Goal: Task Accomplishment & Management: Use online tool/utility

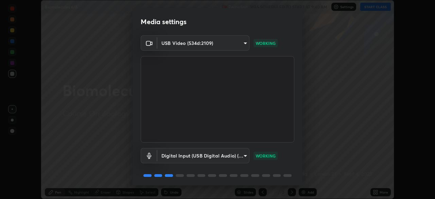
scroll to position [24, 0]
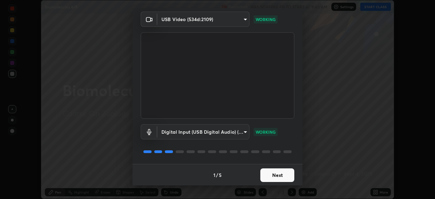
click at [274, 177] on button "Next" at bounding box center [278, 175] width 34 height 14
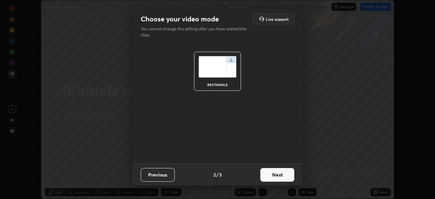
scroll to position [0, 0]
click at [277, 177] on button "Next" at bounding box center [278, 175] width 34 height 14
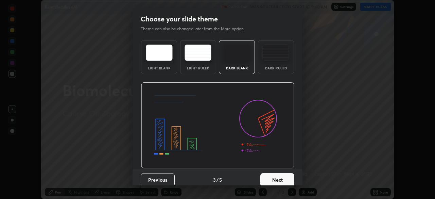
scroll to position [5, 0]
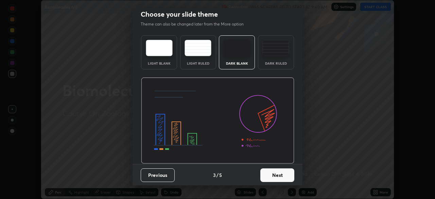
click at [272, 172] on button "Next" at bounding box center [278, 175] width 34 height 14
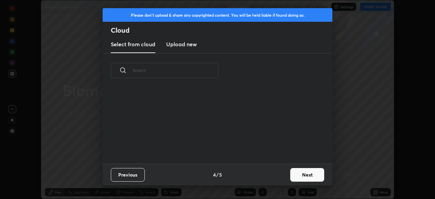
scroll to position [0, 0]
click at [297, 173] on button "Next" at bounding box center [308, 175] width 34 height 14
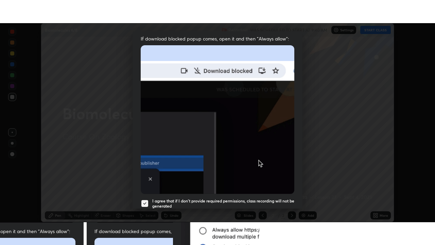
scroll to position [163, 0]
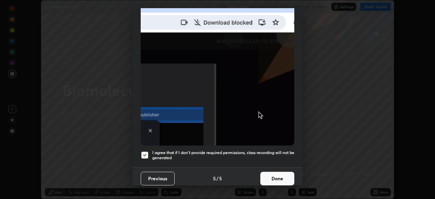
click at [270, 177] on button "Done" at bounding box center [278, 179] width 34 height 14
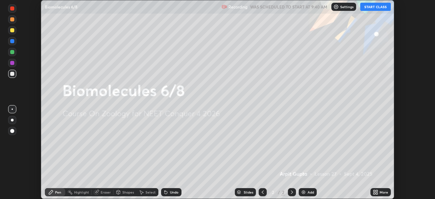
click at [376, 6] on button "START CLASS" at bounding box center [376, 7] width 31 height 8
click at [374, 193] on icon at bounding box center [375, 194] width 2 height 2
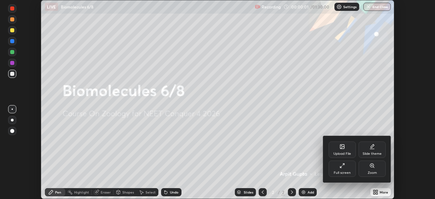
click at [344, 172] on div "Full screen" at bounding box center [342, 172] width 17 height 3
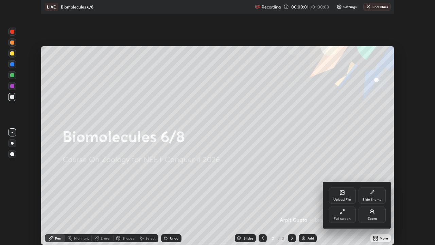
scroll to position [245, 435]
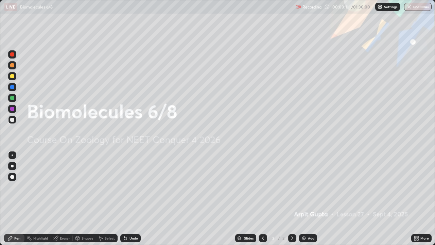
click at [415, 199] on icon at bounding box center [416, 239] width 2 height 2
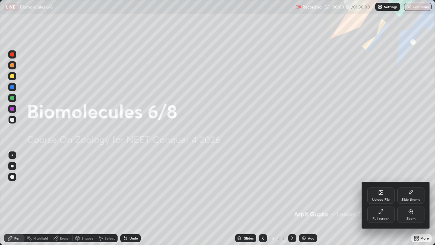
click at [382, 194] on icon at bounding box center [381, 193] width 4 height 4
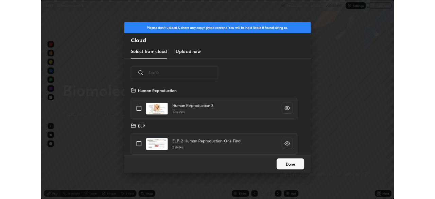
scroll to position [84, 218]
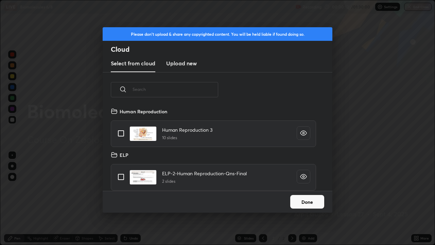
click at [182, 60] on h3 "Upload new" at bounding box center [181, 63] width 31 height 8
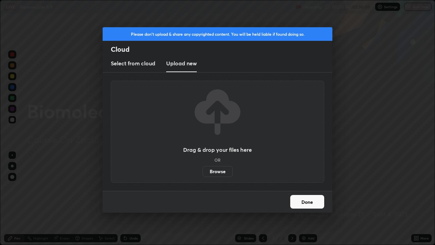
click at [213, 170] on label "Browse" at bounding box center [218, 171] width 30 height 11
click at [203, 170] on input "Browse" at bounding box center [203, 171] width 0 height 11
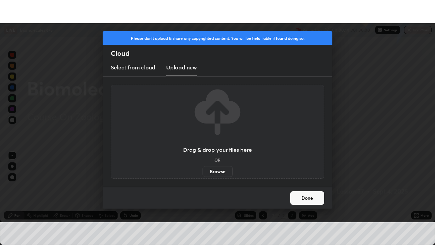
scroll to position [33820, 33584]
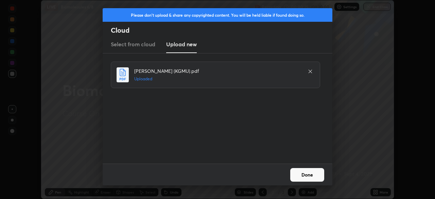
click at [304, 179] on button "Done" at bounding box center [308, 175] width 34 height 14
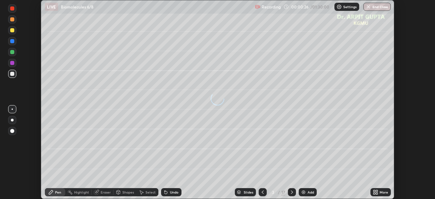
click at [375, 192] on icon at bounding box center [375, 191] width 5 height 5
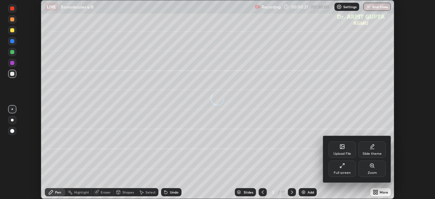
click at [348, 170] on div "Full screen" at bounding box center [342, 169] width 27 height 16
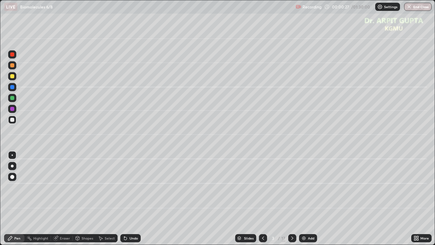
scroll to position [245, 435]
click at [262, 199] on icon at bounding box center [263, 237] width 5 height 5
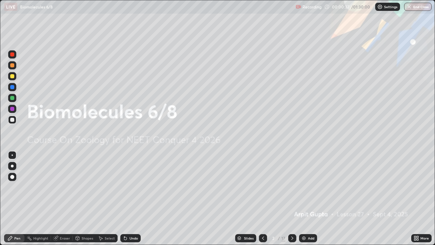
click at [13, 77] on div at bounding box center [12, 76] width 4 height 4
click at [13, 169] on div at bounding box center [12, 166] width 8 height 8
click at [128, 199] on div "Undo" at bounding box center [130, 238] width 20 height 8
click at [125, 199] on icon at bounding box center [125, 238] width 3 height 3
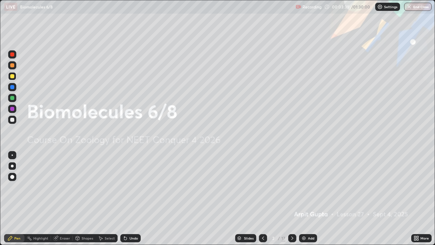
click at [294, 199] on icon at bounding box center [292, 237] width 5 height 5
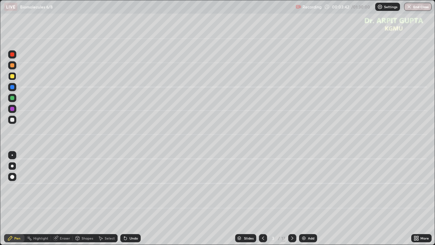
click at [13, 65] on div at bounding box center [12, 65] width 4 height 4
click at [12, 77] on div at bounding box center [12, 76] width 4 height 4
click at [14, 87] on div at bounding box center [12, 87] width 8 height 8
click at [12, 99] on div at bounding box center [12, 98] width 4 height 4
click at [12, 166] on div at bounding box center [12, 166] width 3 height 3
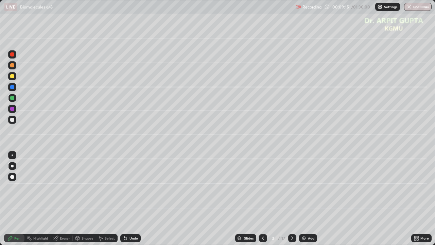
click at [12, 178] on div at bounding box center [12, 177] width 4 height 4
click at [13, 77] on div at bounding box center [12, 76] width 4 height 4
click at [12, 167] on div at bounding box center [12, 166] width 3 height 3
click at [12, 78] on div at bounding box center [12, 76] width 4 height 4
click at [10, 167] on div at bounding box center [12, 166] width 8 height 8
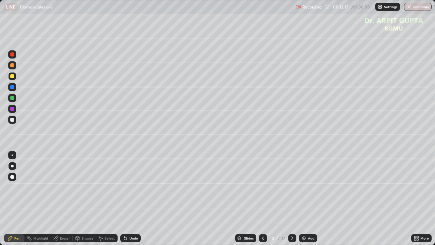
click at [12, 119] on div at bounding box center [12, 120] width 4 height 4
click at [14, 89] on div at bounding box center [12, 87] width 8 height 8
click at [12, 120] on div at bounding box center [12, 120] width 4 height 4
click at [10, 112] on div at bounding box center [12, 109] width 8 height 8
click at [13, 78] on div at bounding box center [12, 76] width 4 height 4
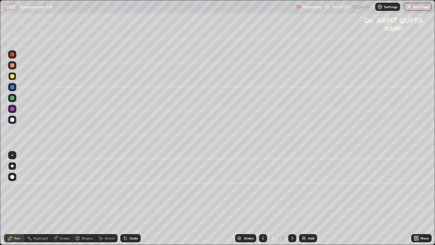
click at [13, 122] on div at bounding box center [12, 120] width 8 height 8
click at [130, 199] on div "Undo" at bounding box center [134, 237] width 9 height 3
click at [128, 199] on div "Undo" at bounding box center [130, 238] width 20 height 8
click at [131, 199] on div "Undo" at bounding box center [130, 238] width 20 height 8
click at [133, 199] on div "Undo" at bounding box center [130, 238] width 20 height 8
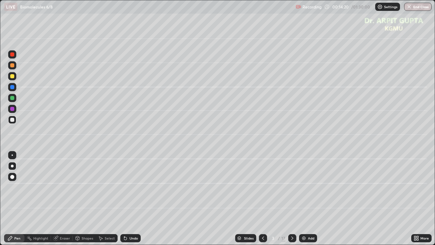
click at [12, 110] on div at bounding box center [12, 109] width 4 height 4
click at [12, 78] on div at bounding box center [12, 76] width 4 height 4
click at [123, 199] on icon at bounding box center [125, 237] width 5 height 5
click at [123, 199] on div "Undo" at bounding box center [130, 238] width 20 height 8
click at [124, 199] on icon at bounding box center [125, 237] width 5 height 5
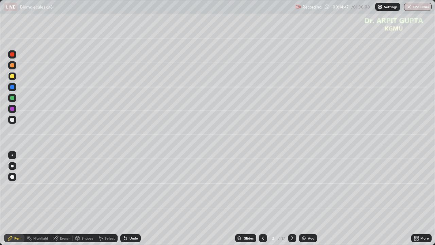
click at [16, 119] on div at bounding box center [12, 120] width 8 height 8
click at [16, 110] on div at bounding box center [12, 109] width 8 height 8
click at [13, 121] on div at bounding box center [12, 120] width 4 height 4
click at [13, 79] on div at bounding box center [12, 76] width 8 height 8
click at [292, 199] on icon at bounding box center [293, 237] width 2 height 3
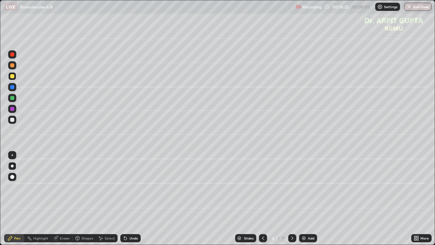
click at [12, 109] on div at bounding box center [12, 109] width 4 height 4
click at [12, 78] on div at bounding box center [12, 76] width 4 height 4
click at [12, 120] on div at bounding box center [12, 120] width 4 height 4
click at [13, 77] on div at bounding box center [12, 76] width 4 height 4
click at [11, 102] on div at bounding box center [12, 98] width 8 height 8
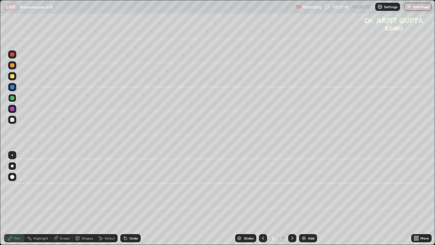
click at [12, 178] on div at bounding box center [12, 177] width 4 height 4
click at [12, 166] on div at bounding box center [12, 166] width 3 height 3
click at [12, 120] on div at bounding box center [12, 120] width 4 height 4
click at [15, 120] on div at bounding box center [12, 120] width 8 height 8
click at [13, 121] on div at bounding box center [12, 120] width 4 height 4
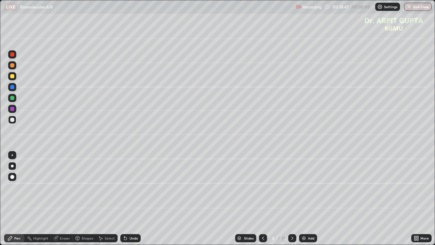
click at [124, 199] on icon at bounding box center [125, 238] width 3 height 3
click at [125, 199] on icon at bounding box center [125, 238] width 3 height 3
click at [124, 199] on icon at bounding box center [124, 236] width 1 height 1
click at [64, 199] on div "Eraser" at bounding box center [65, 237] width 10 height 3
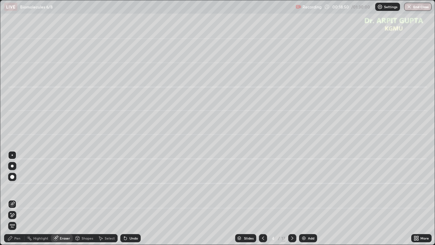
click at [88, 199] on div "Shapes" at bounding box center [88, 237] width 12 height 3
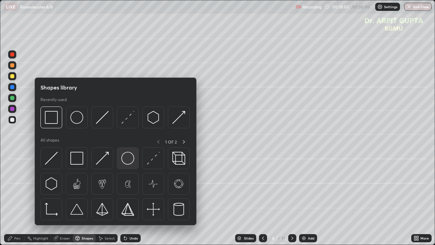
click at [126, 166] on div at bounding box center [128, 158] width 22 height 22
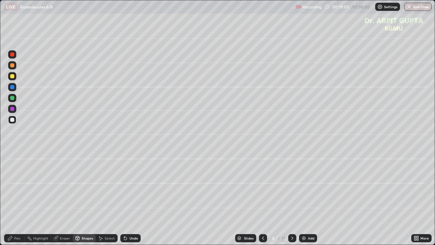
click at [13, 110] on div at bounding box center [12, 109] width 4 height 4
click at [17, 199] on div "Pen" at bounding box center [17, 237] width 6 height 3
click at [12, 177] on div at bounding box center [12, 177] width 4 height 4
click at [14, 78] on div at bounding box center [12, 76] width 4 height 4
click at [10, 165] on div at bounding box center [12, 166] width 8 height 8
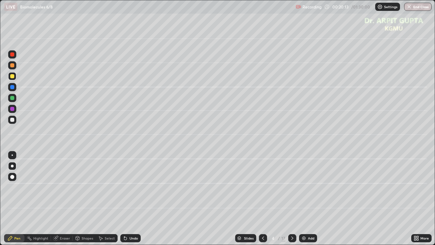
click at [13, 118] on div at bounding box center [12, 120] width 4 height 4
click at [14, 66] on div at bounding box center [12, 65] width 4 height 4
click at [13, 120] on div at bounding box center [12, 120] width 4 height 4
click at [12, 88] on div at bounding box center [12, 87] width 4 height 4
click at [12, 101] on div at bounding box center [12, 98] width 8 height 8
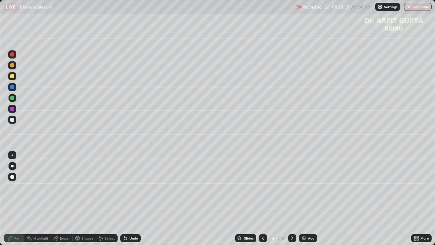
click at [97, 199] on div "Select" at bounding box center [107, 238] width 22 height 8
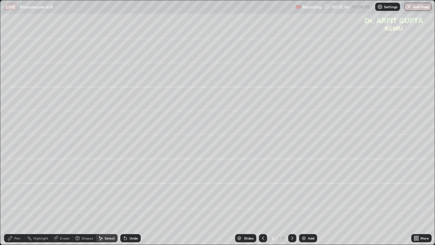
click at [15, 199] on div "Pen" at bounding box center [17, 237] width 6 height 3
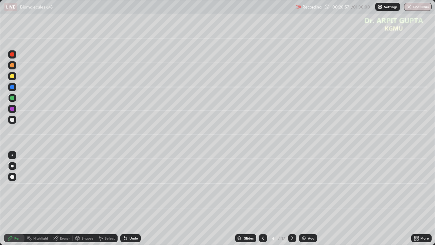
click at [124, 199] on icon at bounding box center [125, 238] width 3 height 3
click at [124, 199] on icon at bounding box center [124, 236] width 1 height 1
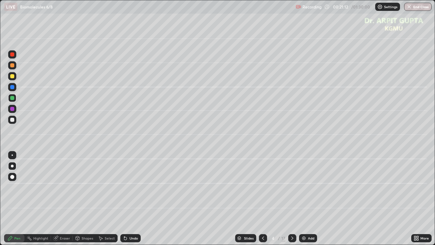
click at [12, 76] on div at bounding box center [12, 76] width 4 height 4
click at [12, 87] on div at bounding box center [12, 87] width 4 height 4
click at [12, 155] on div at bounding box center [12, 154] width 1 height 1
click at [125, 199] on icon at bounding box center [125, 238] width 3 height 3
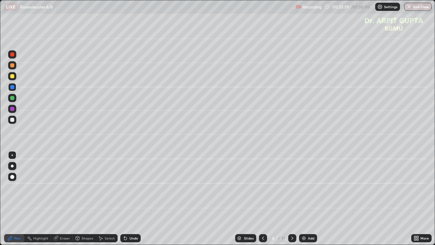
click at [125, 199] on icon at bounding box center [125, 238] width 3 height 3
click at [126, 199] on icon at bounding box center [125, 238] width 3 height 3
click at [125, 199] on icon at bounding box center [125, 238] width 3 height 3
click at [125, 199] on icon at bounding box center [125, 237] width 5 height 5
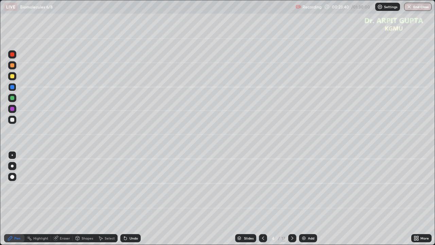
click at [124, 199] on icon at bounding box center [124, 236] width 1 height 1
click at [123, 199] on icon at bounding box center [125, 237] width 5 height 5
click at [124, 199] on icon at bounding box center [124, 236] width 1 height 1
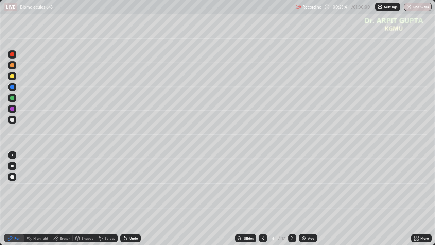
click at [124, 199] on icon at bounding box center [124, 236] width 1 height 1
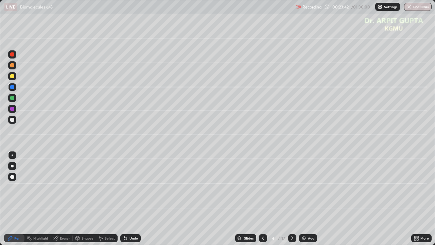
click at [124, 199] on icon at bounding box center [124, 236] width 1 height 1
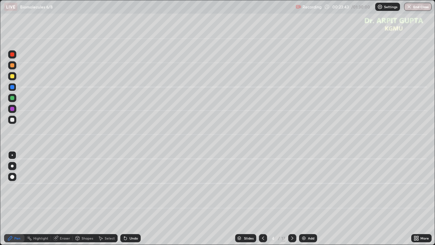
click at [124, 199] on icon at bounding box center [124, 236] width 1 height 1
click at [125, 199] on icon at bounding box center [125, 238] width 3 height 3
click at [123, 199] on icon at bounding box center [125, 237] width 5 height 5
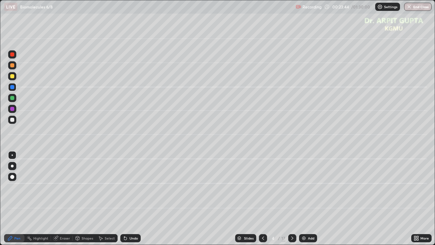
click at [125, 199] on icon at bounding box center [125, 238] width 3 height 3
click at [126, 199] on icon at bounding box center [125, 237] width 5 height 5
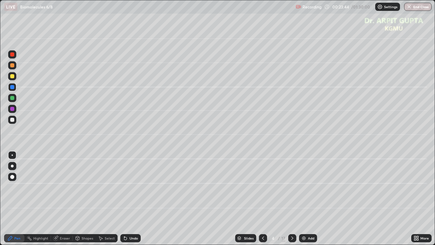
click at [128, 199] on div "Undo" at bounding box center [130, 238] width 20 height 8
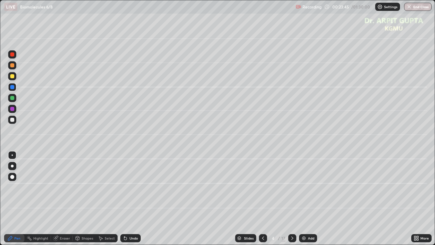
click at [130, 199] on div "Undo" at bounding box center [134, 237] width 9 height 3
click at [131, 199] on div "Undo" at bounding box center [134, 237] width 9 height 3
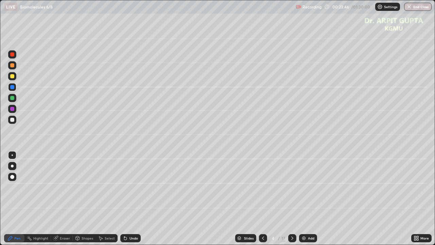
click at [131, 199] on div "Undo" at bounding box center [134, 237] width 9 height 3
click at [130, 199] on div "Undo" at bounding box center [134, 237] width 9 height 3
click at [127, 199] on icon at bounding box center [125, 237] width 5 height 5
click at [125, 199] on icon at bounding box center [125, 237] width 5 height 5
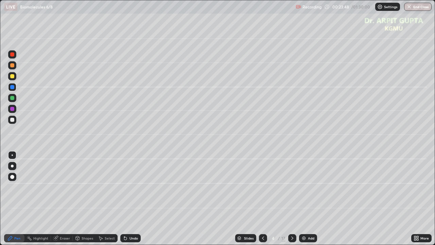
click at [124, 199] on icon at bounding box center [125, 238] width 3 height 3
click at [125, 199] on icon at bounding box center [125, 238] width 3 height 3
click at [126, 199] on icon at bounding box center [125, 237] width 5 height 5
click at [125, 199] on icon at bounding box center [125, 238] width 3 height 3
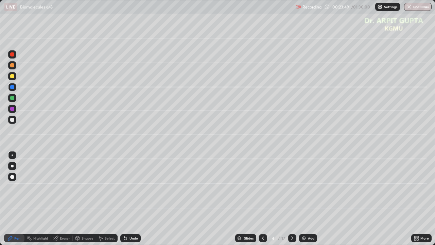
click at [124, 199] on icon at bounding box center [125, 238] width 3 height 3
click at [125, 199] on icon at bounding box center [125, 237] width 5 height 5
click at [126, 199] on icon at bounding box center [125, 237] width 5 height 5
click at [125, 199] on icon at bounding box center [125, 238] width 3 height 3
click at [124, 199] on icon at bounding box center [124, 236] width 1 height 1
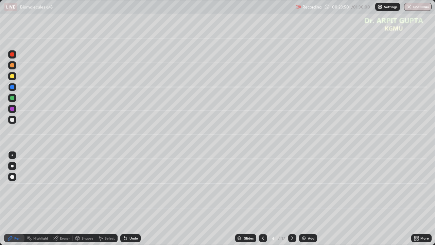
click at [124, 199] on icon at bounding box center [124, 236] width 1 height 1
click at [127, 199] on div "Undo" at bounding box center [130, 238] width 20 height 8
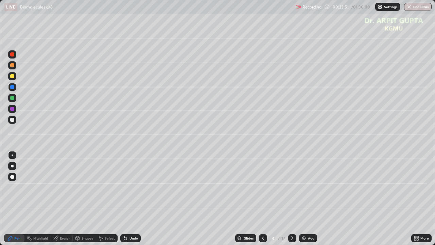
click at [127, 199] on div "Undo" at bounding box center [130, 238] width 20 height 8
click at [124, 199] on icon at bounding box center [124, 236] width 1 height 1
click at [127, 199] on div "Undo" at bounding box center [130, 238] width 20 height 8
click at [127, 199] on icon at bounding box center [125, 237] width 5 height 5
click at [124, 199] on icon at bounding box center [124, 236] width 1 height 1
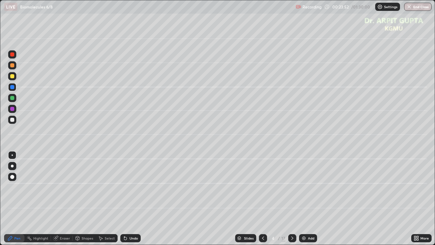
click at [124, 199] on icon at bounding box center [124, 236] width 1 height 1
click at [125, 199] on div "Undo" at bounding box center [130, 238] width 20 height 8
click at [124, 199] on icon at bounding box center [124, 236] width 1 height 1
click at [13, 121] on div at bounding box center [12, 120] width 4 height 4
click at [12, 166] on div at bounding box center [12, 166] width 3 height 3
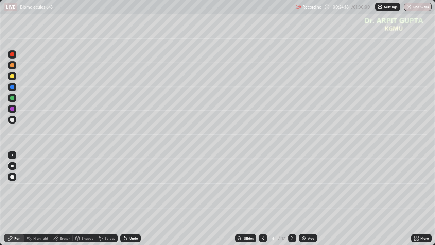
click at [11, 77] on div at bounding box center [12, 76] width 4 height 4
click at [14, 68] on div at bounding box center [12, 65] width 8 height 8
click at [13, 98] on div at bounding box center [12, 98] width 4 height 4
click at [123, 199] on icon at bounding box center [125, 237] width 5 height 5
click at [125, 199] on icon at bounding box center [125, 238] width 3 height 3
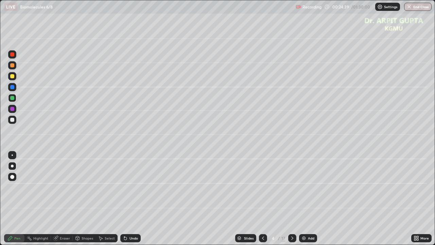
click at [124, 199] on icon at bounding box center [125, 238] width 3 height 3
click at [122, 199] on div "Undo" at bounding box center [130, 238] width 20 height 8
click at [123, 199] on icon at bounding box center [125, 237] width 5 height 5
click at [122, 199] on div "Undo" at bounding box center [130, 238] width 20 height 8
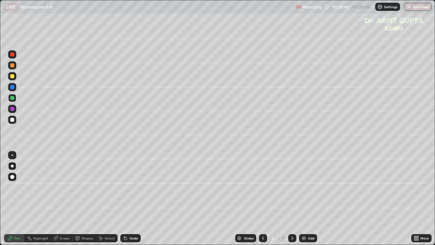
click at [122, 199] on div "Undo" at bounding box center [130, 238] width 20 height 8
click at [121, 199] on div "Undo" at bounding box center [130, 238] width 20 height 8
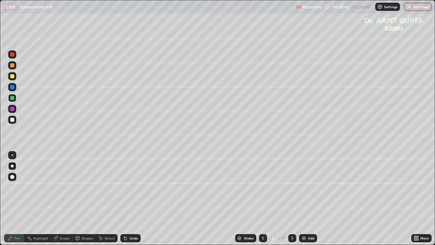
click at [120, 199] on div "Undo" at bounding box center [130, 238] width 20 height 8
click at [116, 199] on div "Select" at bounding box center [107, 238] width 22 height 8
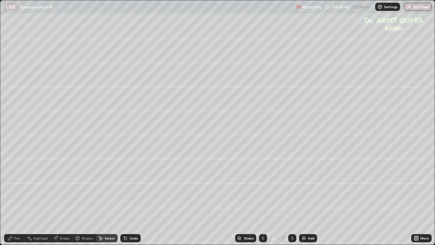
click at [116, 199] on div "Select" at bounding box center [107, 238] width 22 height 8
click at [124, 199] on icon at bounding box center [125, 238] width 3 height 3
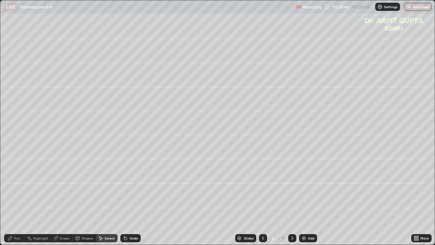
click at [122, 199] on div "Undo" at bounding box center [130, 238] width 20 height 8
click at [127, 199] on icon at bounding box center [125, 237] width 5 height 5
click at [14, 199] on div "Pen" at bounding box center [17, 237] width 6 height 3
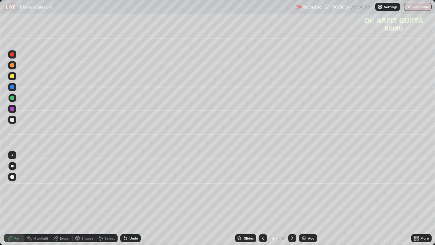
click at [12, 166] on div at bounding box center [12, 166] width 3 height 3
click at [12, 99] on div at bounding box center [12, 98] width 4 height 4
click at [13, 121] on div at bounding box center [12, 120] width 4 height 4
click at [13, 76] on div at bounding box center [12, 76] width 4 height 4
click at [15, 66] on div at bounding box center [12, 65] width 8 height 8
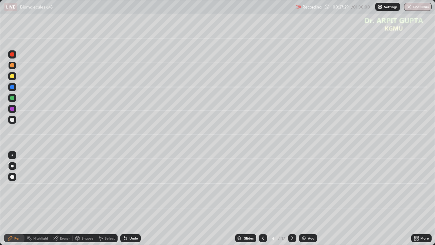
click at [291, 199] on icon at bounding box center [292, 237] width 5 height 5
click at [263, 199] on icon at bounding box center [263, 237] width 5 height 5
click at [293, 199] on icon at bounding box center [292, 237] width 5 height 5
click at [14, 99] on div at bounding box center [12, 98] width 4 height 4
click at [124, 199] on icon at bounding box center [124, 236] width 1 height 1
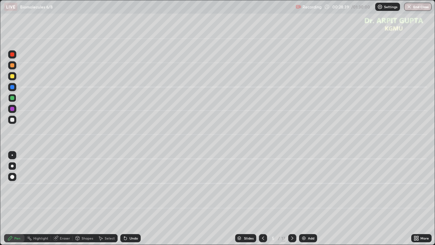
click at [11, 122] on div at bounding box center [12, 120] width 8 height 8
click at [133, 199] on div "Undo" at bounding box center [130, 238] width 20 height 8
click at [12, 88] on div at bounding box center [12, 87] width 4 height 4
click at [16, 99] on div at bounding box center [12, 98] width 8 height 8
click at [69, 199] on div "Eraser" at bounding box center [65, 237] width 10 height 3
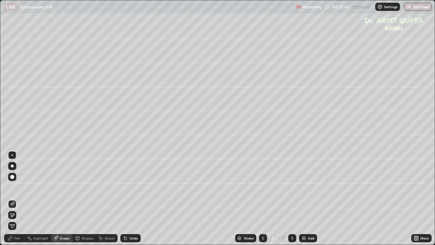
click at [18, 199] on div "Pen" at bounding box center [17, 237] width 6 height 3
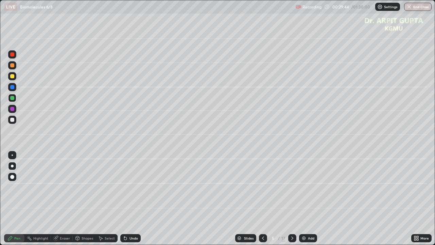
click at [12, 108] on div at bounding box center [12, 109] width 4 height 4
click at [13, 120] on div at bounding box center [12, 120] width 4 height 4
click at [12, 77] on div at bounding box center [12, 76] width 4 height 4
click at [13, 121] on div at bounding box center [12, 120] width 4 height 4
click at [14, 56] on div at bounding box center [12, 54] width 4 height 4
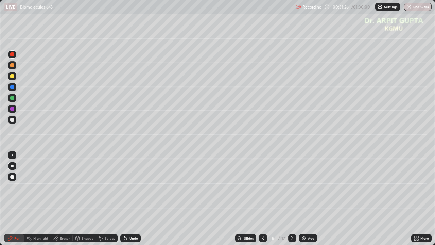
click at [124, 199] on icon at bounding box center [125, 238] width 3 height 3
click at [123, 199] on icon at bounding box center [125, 237] width 5 height 5
click at [263, 199] on icon at bounding box center [263, 237] width 5 height 5
click at [130, 199] on div "Undo" at bounding box center [134, 237] width 9 height 3
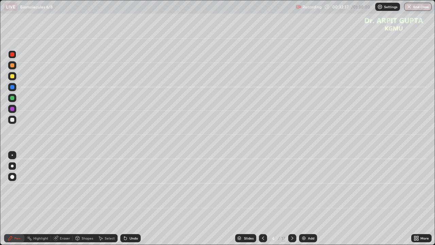
click at [131, 199] on div "Undo" at bounding box center [130, 238] width 20 height 8
click at [130, 199] on div "Undo" at bounding box center [134, 237] width 9 height 3
click at [126, 199] on icon at bounding box center [125, 237] width 5 height 5
click at [125, 199] on icon at bounding box center [125, 237] width 5 height 5
click at [124, 199] on icon at bounding box center [125, 237] width 5 height 5
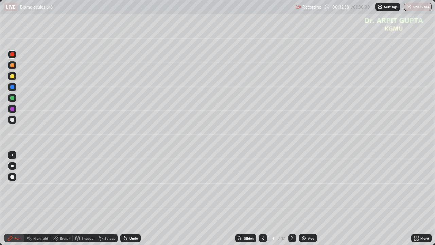
click at [124, 199] on icon at bounding box center [124, 236] width 1 height 1
click at [126, 199] on icon at bounding box center [125, 237] width 5 height 5
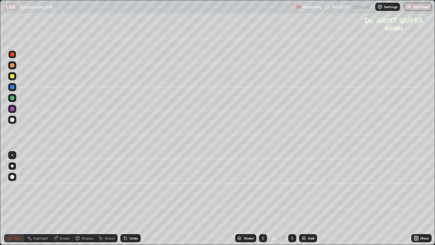
click at [125, 199] on icon at bounding box center [125, 238] width 3 height 3
click at [124, 199] on icon at bounding box center [124, 236] width 1 height 1
click at [125, 199] on icon at bounding box center [125, 238] width 3 height 3
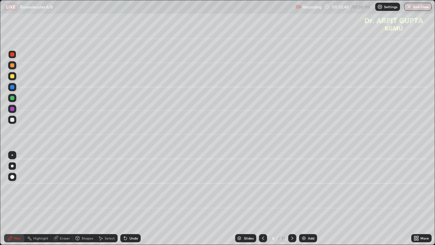
click at [125, 199] on icon at bounding box center [125, 238] width 3 height 3
click at [124, 199] on icon at bounding box center [124, 236] width 1 height 1
click at [124, 199] on icon at bounding box center [125, 237] width 5 height 5
click at [291, 199] on icon at bounding box center [292, 237] width 5 height 5
click at [13, 99] on div at bounding box center [12, 98] width 4 height 4
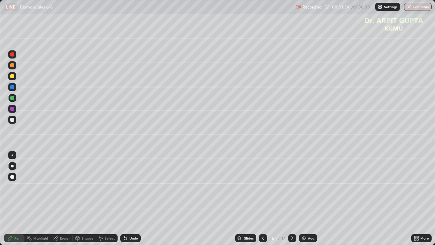
click at [132, 199] on div "Undo" at bounding box center [134, 237] width 9 height 3
click at [130, 199] on div "Undo" at bounding box center [134, 237] width 9 height 3
click at [58, 199] on div "Eraser" at bounding box center [62, 238] width 22 height 8
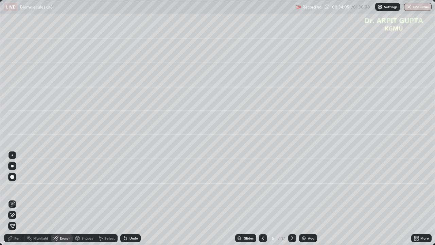
click at [16, 199] on div "Pen" at bounding box center [17, 237] width 6 height 3
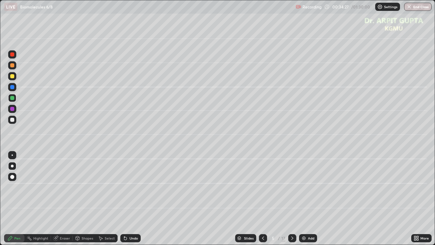
click at [10, 76] on div at bounding box center [12, 76] width 4 height 4
click at [292, 199] on icon at bounding box center [292, 237] width 5 height 5
click at [12, 110] on div at bounding box center [12, 109] width 4 height 4
click at [12, 118] on div at bounding box center [12, 120] width 4 height 4
click at [13, 110] on div at bounding box center [12, 109] width 4 height 4
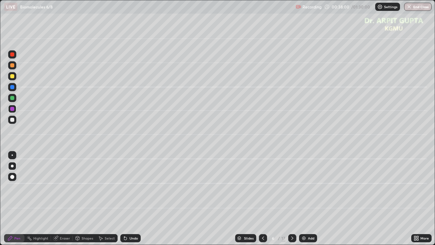
click at [12, 121] on div at bounding box center [12, 120] width 4 height 4
click at [91, 199] on div "Shapes" at bounding box center [88, 237] width 12 height 3
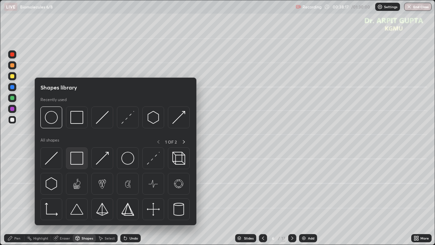
click at [85, 165] on div at bounding box center [77, 158] width 22 height 22
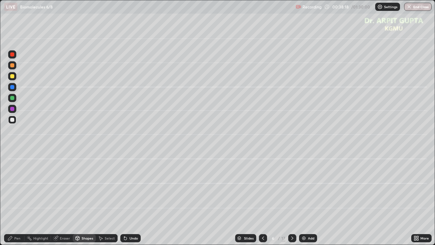
click at [14, 98] on div at bounding box center [12, 98] width 4 height 4
click at [261, 199] on icon at bounding box center [263, 237] width 5 height 5
click at [293, 199] on icon at bounding box center [292, 237] width 5 height 5
click at [263, 199] on icon at bounding box center [263, 237] width 5 height 5
click at [262, 199] on icon at bounding box center [263, 237] width 5 height 5
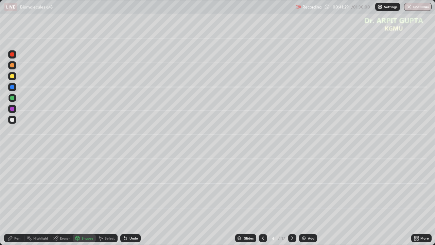
click at [294, 199] on icon at bounding box center [292, 237] width 5 height 5
click at [291, 199] on icon at bounding box center [292, 237] width 5 height 5
click at [290, 199] on icon at bounding box center [292, 237] width 5 height 5
click at [15, 199] on div "Pen" at bounding box center [14, 238] width 20 height 8
click at [13, 99] on div at bounding box center [12, 98] width 4 height 4
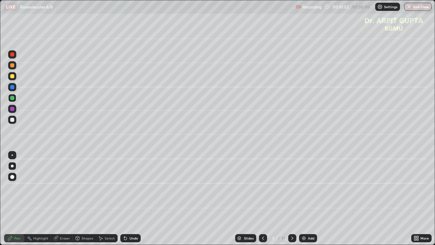
click at [128, 199] on div "Undo" at bounding box center [130, 238] width 20 height 8
click at [13, 78] on div at bounding box center [12, 76] width 8 height 8
click at [82, 199] on div "Shapes" at bounding box center [88, 237] width 12 height 3
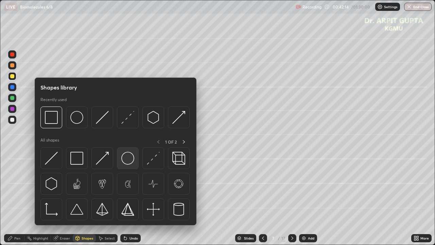
click at [130, 161] on img at bounding box center [127, 158] width 13 height 13
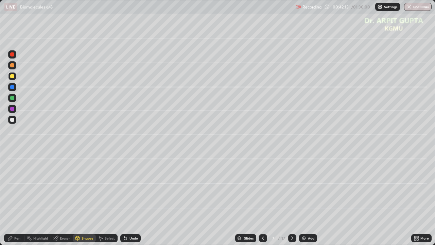
click at [16, 120] on div at bounding box center [12, 119] width 11 height 11
click at [19, 199] on div "Pen" at bounding box center [14, 238] width 20 height 14
click at [13, 76] on div at bounding box center [12, 76] width 4 height 4
click at [13, 110] on div at bounding box center [12, 109] width 4 height 4
click at [14, 180] on div at bounding box center [12, 177] width 8 height 8
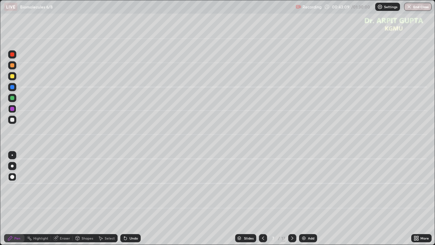
click at [128, 199] on div "Undo" at bounding box center [130, 238] width 20 height 8
click at [133, 199] on div "Undo" at bounding box center [134, 237] width 9 height 3
click at [14, 99] on div at bounding box center [12, 98] width 4 height 4
click at [131, 199] on div "Undo" at bounding box center [130, 238] width 20 height 8
click at [124, 199] on div "Undo" at bounding box center [130, 238] width 20 height 8
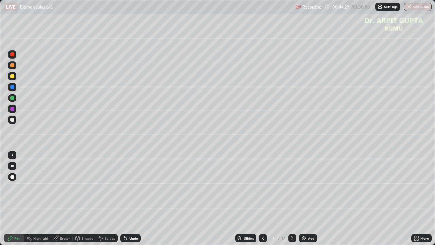
click at [130, 199] on div "Undo" at bounding box center [134, 237] width 9 height 3
click at [128, 199] on div "Undo" at bounding box center [130, 238] width 20 height 8
click at [127, 199] on icon at bounding box center [125, 237] width 5 height 5
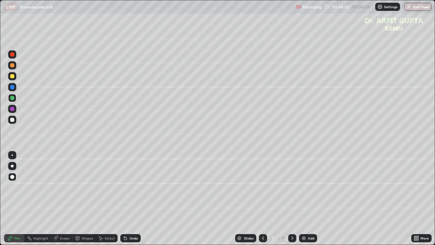
click at [126, 199] on icon at bounding box center [125, 238] width 3 height 3
click at [127, 199] on icon at bounding box center [125, 237] width 5 height 5
click at [126, 199] on icon at bounding box center [125, 238] width 3 height 3
click at [125, 199] on icon at bounding box center [125, 238] width 3 height 3
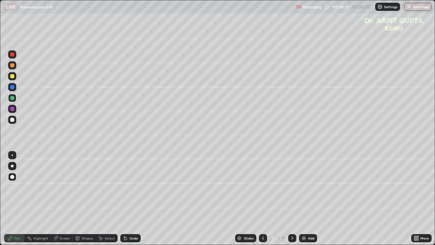
click at [125, 199] on icon at bounding box center [125, 238] width 3 height 3
click at [124, 199] on icon at bounding box center [125, 238] width 3 height 3
click at [137, 199] on div "Undo" at bounding box center [130, 238] width 20 height 8
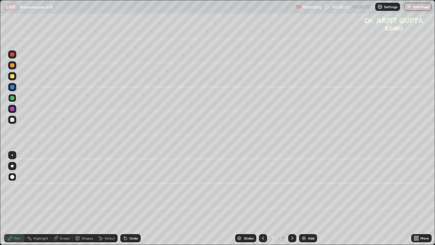
click at [134, 199] on div "Undo" at bounding box center [134, 237] width 9 height 3
click at [136, 199] on div "Undo" at bounding box center [134, 237] width 9 height 3
click at [135, 199] on div "Undo" at bounding box center [134, 237] width 9 height 3
click at [136, 199] on div "Undo" at bounding box center [130, 238] width 20 height 8
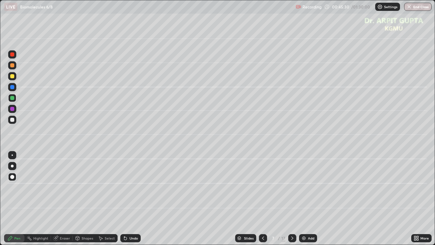
click at [11, 120] on div at bounding box center [12, 120] width 4 height 4
click at [263, 199] on icon at bounding box center [263, 237] width 2 height 3
click at [264, 199] on icon at bounding box center [263, 237] width 5 height 5
click at [291, 199] on icon at bounding box center [292, 237] width 5 height 5
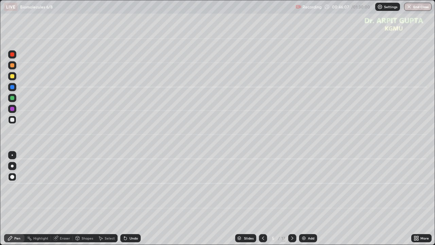
click at [292, 199] on icon at bounding box center [292, 237] width 5 height 5
click at [293, 199] on icon at bounding box center [292, 237] width 5 height 5
click at [10, 98] on div at bounding box center [12, 98] width 4 height 4
click at [294, 199] on icon at bounding box center [292, 237] width 5 height 5
click at [13, 176] on div at bounding box center [12, 177] width 4 height 4
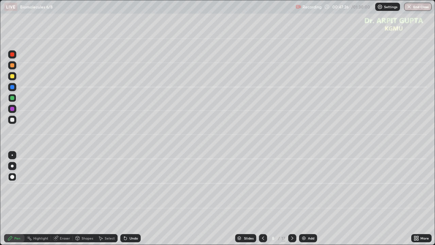
click at [12, 120] on div at bounding box center [12, 120] width 4 height 4
click at [12, 166] on div at bounding box center [12, 166] width 3 height 3
click at [263, 199] on icon at bounding box center [263, 237] width 5 height 5
click at [290, 199] on icon at bounding box center [292, 237] width 5 height 5
click at [12, 99] on div at bounding box center [12, 98] width 4 height 4
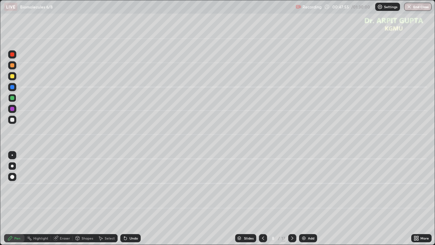
click at [13, 77] on div at bounding box center [12, 76] width 4 height 4
click at [12, 99] on div at bounding box center [12, 98] width 4 height 4
click at [12, 120] on div at bounding box center [12, 120] width 4 height 4
click at [13, 110] on div at bounding box center [12, 109] width 4 height 4
click at [14, 122] on div at bounding box center [12, 120] width 8 height 8
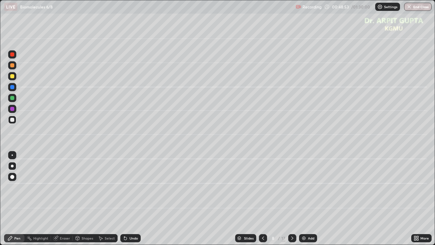
click at [13, 177] on div at bounding box center [12, 177] width 4 height 4
click at [124, 199] on icon at bounding box center [125, 238] width 3 height 3
click at [12, 155] on div at bounding box center [12, 154] width 1 height 1
click at [12, 166] on div at bounding box center [12, 166] width 3 height 3
click at [13, 123] on div at bounding box center [12, 120] width 8 height 8
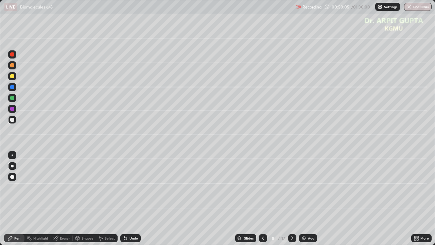
click at [124, 199] on icon at bounding box center [125, 238] width 3 height 3
click at [130, 199] on div "Undo" at bounding box center [134, 237] width 9 height 3
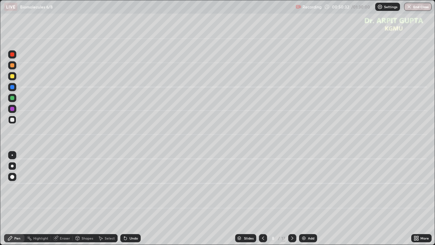
click at [127, 199] on div "Undo" at bounding box center [130, 238] width 20 height 8
click at [11, 77] on div at bounding box center [12, 76] width 4 height 4
click at [11, 110] on div at bounding box center [12, 109] width 4 height 4
click at [124, 199] on icon at bounding box center [125, 238] width 3 height 3
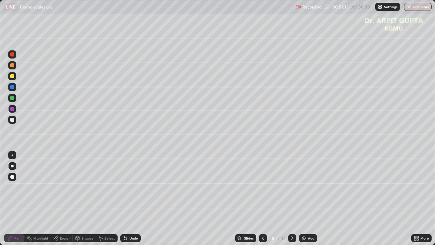
click at [121, 199] on div "Undo" at bounding box center [130, 238] width 20 height 8
click at [120, 199] on div "Undo" at bounding box center [130, 238] width 20 height 8
click at [124, 199] on icon at bounding box center [125, 238] width 3 height 3
click at [12, 98] on div at bounding box center [12, 98] width 4 height 4
click at [12, 120] on div at bounding box center [12, 120] width 4 height 4
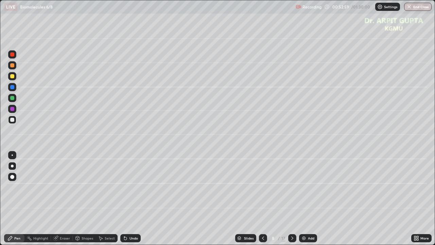
click at [12, 77] on div at bounding box center [12, 76] width 4 height 4
click at [292, 199] on icon at bounding box center [292, 237] width 5 height 5
click at [13, 178] on div at bounding box center [12, 177] width 4 height 4
click at [13, 118] on div at bounding box center [12, 120] width 4 height 4
click at [11, 166] on div at bounding box center [12, 166] width 8 height 8
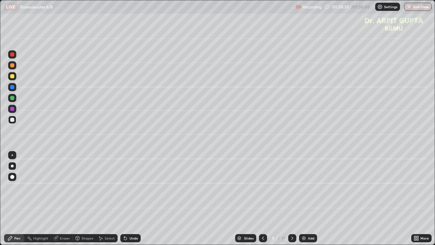
click at [123, 199] on icon at bounding box center [125, 237] width 5 height 5
click at [263, 199] on icon at bounding box center [263, 237] width 5 height 5
click at [291, 199] on icon at bounding box center [292, 237] width 5 height 5
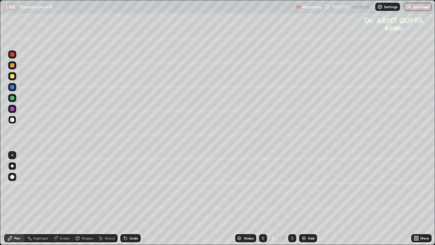
click at [120, 199] on div "Undo" at bounding box center [130, 238] width 20 height 8
click at [124, 199] on icon at bounding box center [125, 238] width 3 height 3
click at [124, 199] on icon at bounding box center [124, 236] width 1 height 1
click at [120, 199] on div "Undo" at bounding box center [130, 238] width 20 height 8
click at [64, 199] on div "Eraser" at bounding box center [65, 237] width 10 height 3
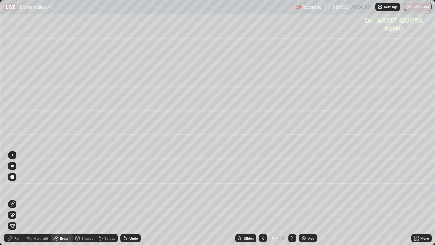
click at [16, 199] on div "Pen" at bounding box center [17, 237] width 6 height 3
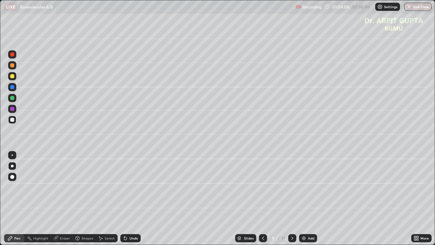
click at [12, 99] on div at bounding box center [12, 98] width 4 height 4
click at [12, 120] on div at bounding box center [12, 120] width 4 height 4
click at [12, 76] on div at bounding box center [12, 76] width 4 height 4
click at [13, 99] on div at bounding box center [12, 98] width 4 height 4
click at [293, 199] on icon at bounding box center [292, 237] width 5 height 5
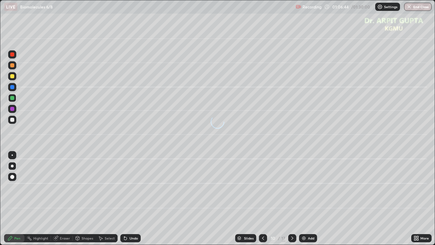
click at [264, 199] on icon at bounding box center [263, 237] width 5 height 5
click at [133, 199] on div "Undo" at bounding box center [134, 237] width 9 height 3
click at [132, 199] on div "Undo" at bounding box center [134, 237] width 9 height 3
click at [14, 122] on div at bounding box center [12, 120] width 8 height 8
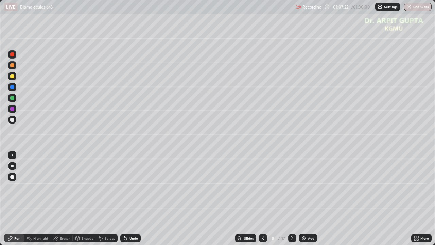
click at [292, 199] on icon at bounding box center [292, 237] width 5 height 5
click at [292, 199] on icon at bounding box center [293, 237] width 2 height 3
click at [263, 199] on icon at bounding box center [263, 237] width 5 height 5
click at [291, 199] on icon at bounding box center [292, 237] width 5 height 5
click at [12, 76] on div at bounding box center [12, 76] width 4 height 4
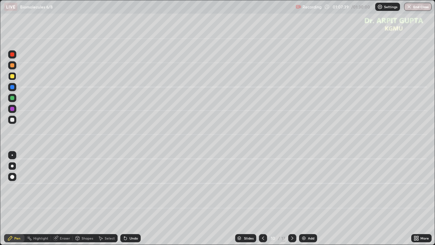
click at [11, 176] on div at bounding box center [12, 177] width 4 height 4
click at [13, 99] on div at bounding box center [12, 98] width 4 height 4
click at [13, 121] on div at bounding box center [12, 120] width 4 height 4
click at [16, 168] on div at bounding box center [12, 166] width 8 height 8
click at [124, 199] on icon at bounding box center [125, 238] width 3 height 3
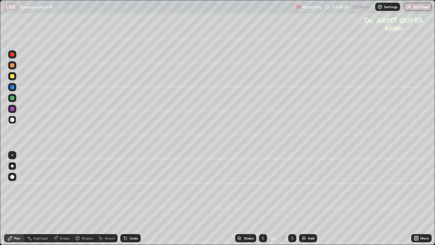
click at [125, 199] on icon at bounding box center [125, 238] width 3 height 3
click at [124, 199] on icon at bounding box center [125, 238] width 3 height 3
click at [13, 99] on div at bounding box center [12, 98] width 4 height 4
click at [133, 199] on div "Undo" at bounding box center [134, 237] width 9 height 3
click at [125, 199] on icon at bounding box center [125, 237] width 5 height 5
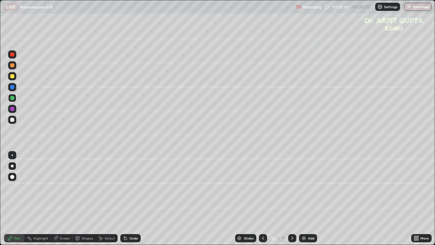
click at [12, 76] on div at bounding box center [12, 76] width 4 height 4
click at [12, 112] on div at bounding box center [12, 109] width 8 height 8
click at [127, 199] on icon at bounding box center [125, 237] width 5 height 5
click at [292, 199] on icon at bounding box center [292, 237] width 5 height 5
click at [12, 98] on div at bounding box center [12, 98] width 4 height 4
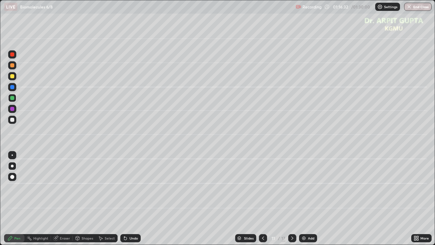
click at [15, 77] on div at bounding box center [12, 76] width 8 height 8
click at [263, 199] on icon at bounding box center [263, 237] width 5 height 5
click at [293, 199] on icon at bounding box center [292, 237] width 5 height 5
click at [13, 99] on div at bounding box center [12, 98] width 4 height 4
click at [13, 121] on div at bounding box center [12, 120] width 4 height 4
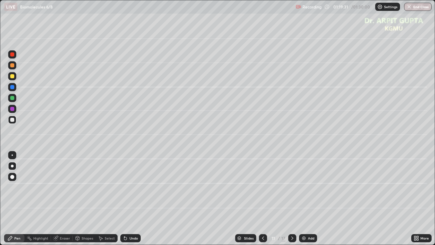
click at [267, 199] on div "11 / 17" at bounding box center [277, 238] width 37 height 14
click at [263, 199] on icon at bounding box center [263, 237] width 5 height 5
click at [416, 9] on button "End Class" at bounding box center [418, 7] width 28 height 8
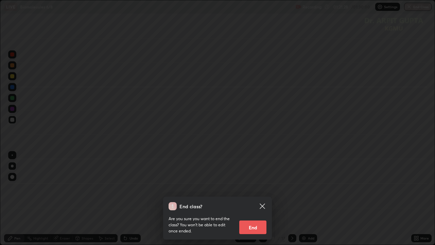
click at [257, 199] on button "End" at bounding box center [252, 227] width 27 height 14
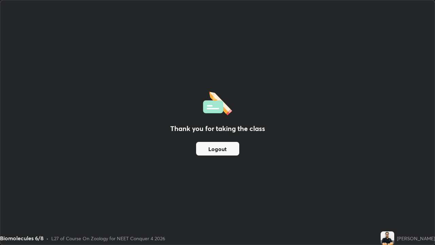
click at [221, 150] on button "Logout" at bounding box center [217, 149] width 43 height 14
